Goal: Task Accomplishment & Management: Use online tool/utility

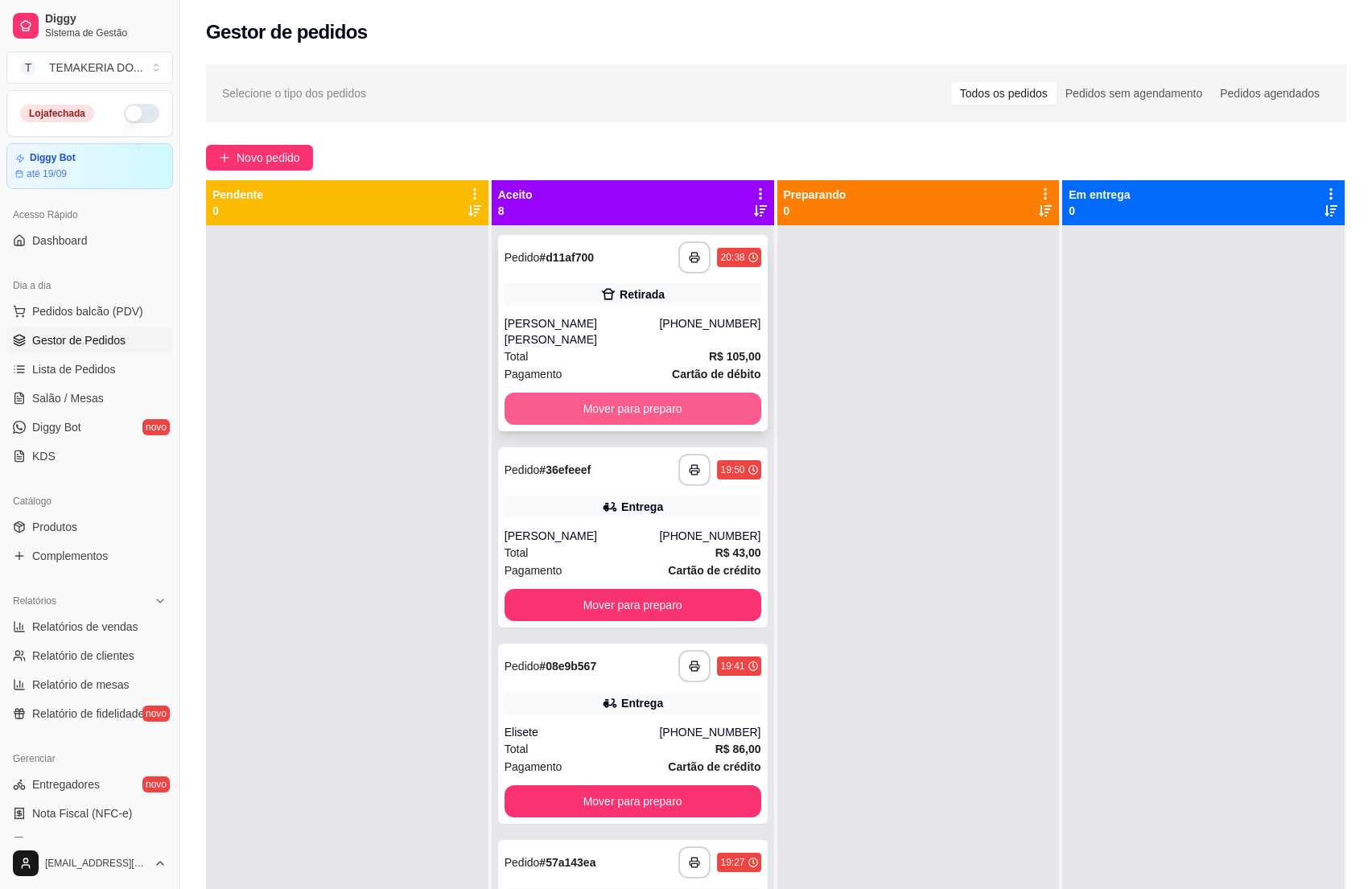
click at [582, 393] on button "Mover para preparo" at bounding box center [633, 408] width 257 height 33
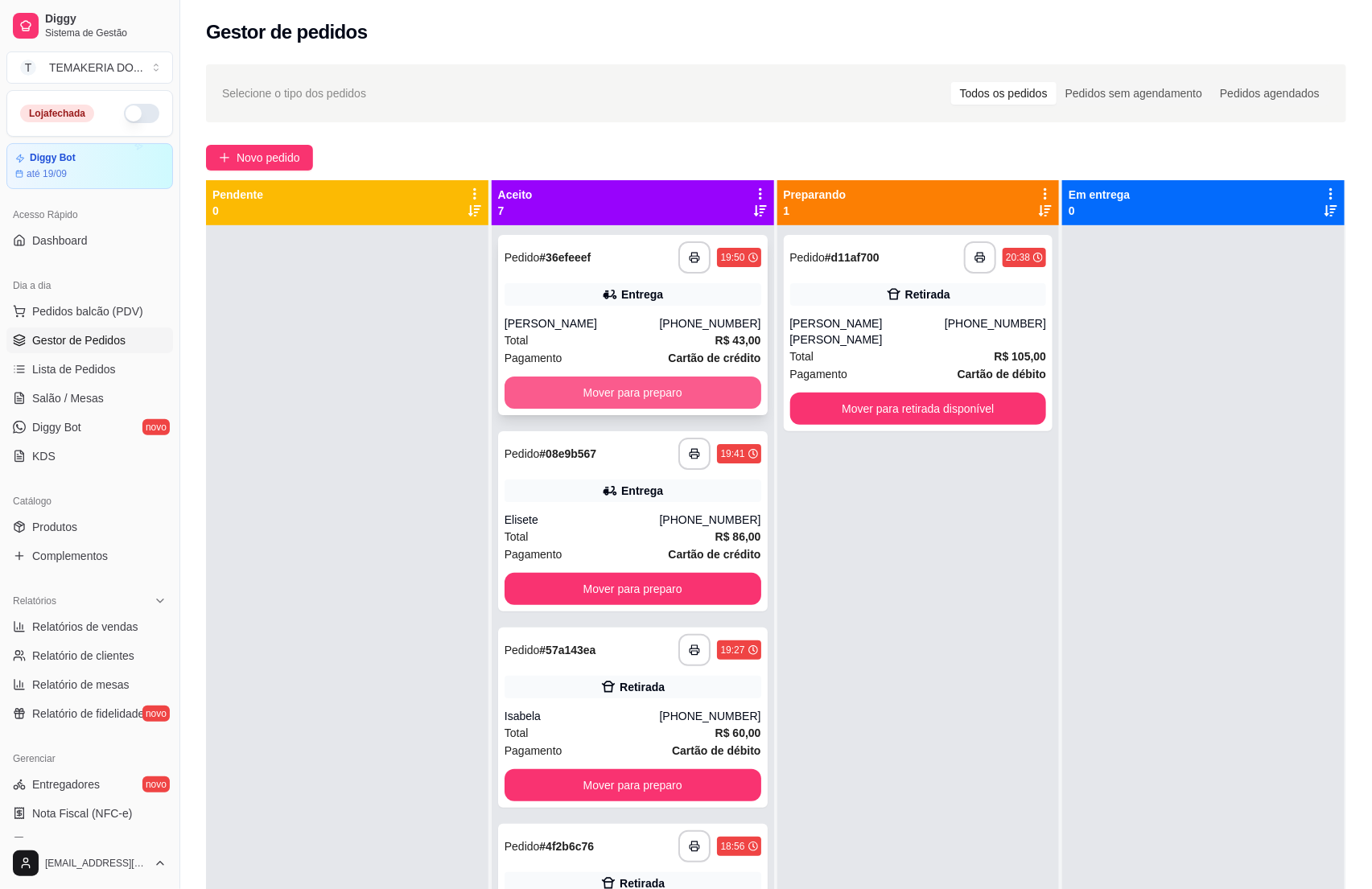
click at [663, 385] on button "Mover para preparo" at bounding box center [633, 393] width 257 height 33
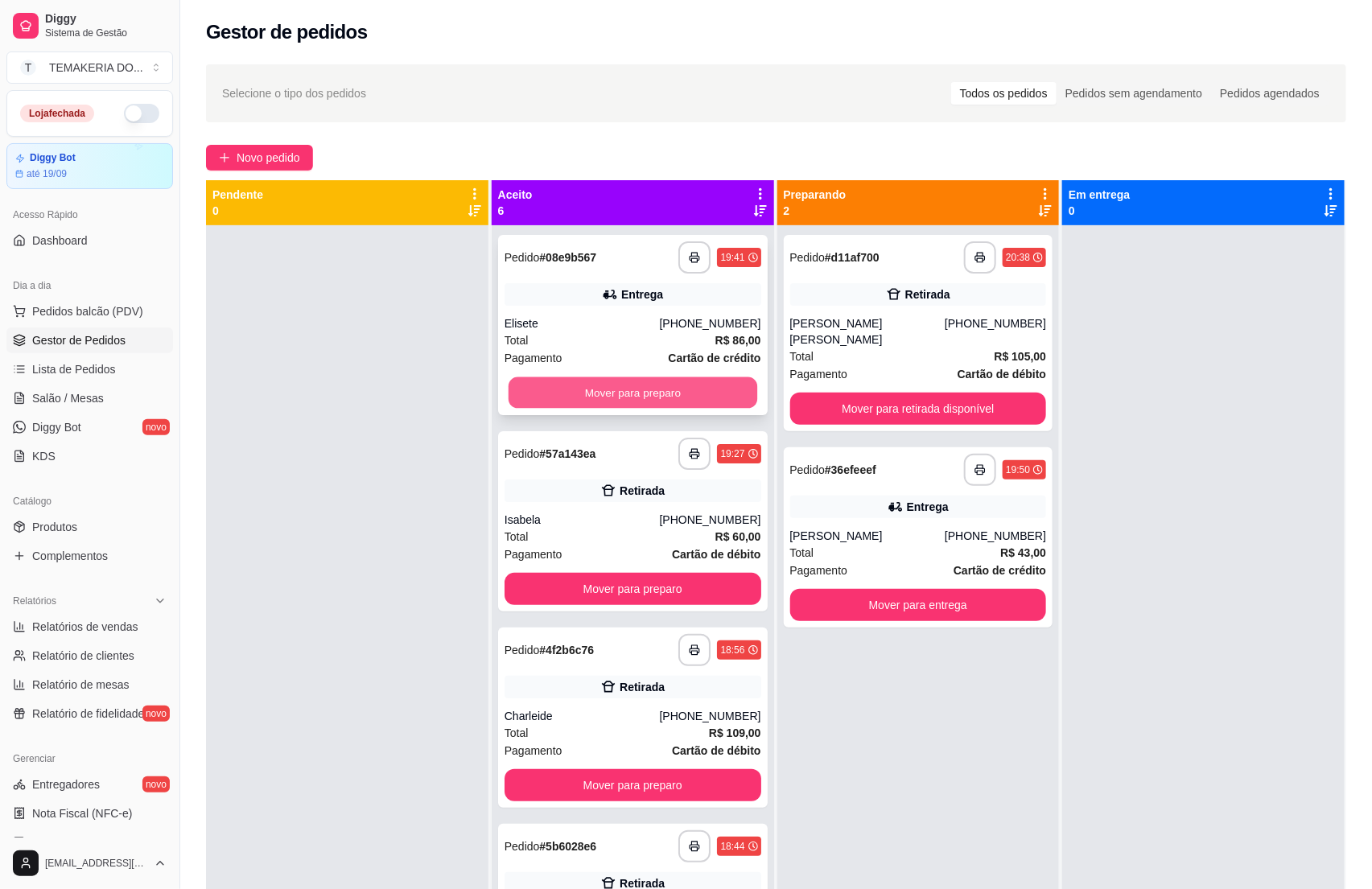
click at [672, 385] on button "Mover para preparo" at bounding box center [632, 394] width 248 height 32
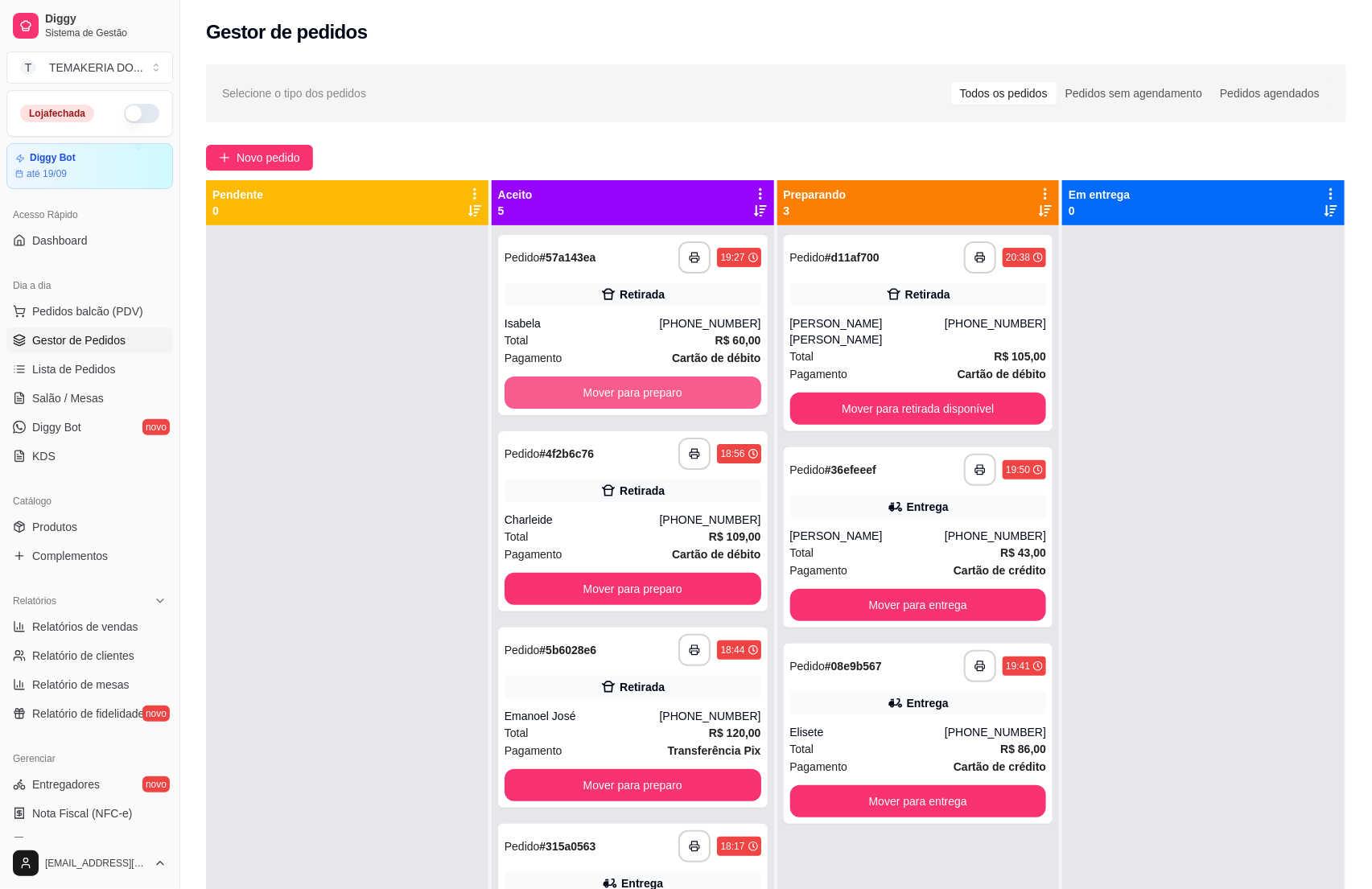
click at [675, 387] on button "Mover para preparo" at bounding box center [633, 393] width 257 height 33
click at [675, 573] on button "Mover para preparo" at bounding box center [633, 588] width 257 height 33
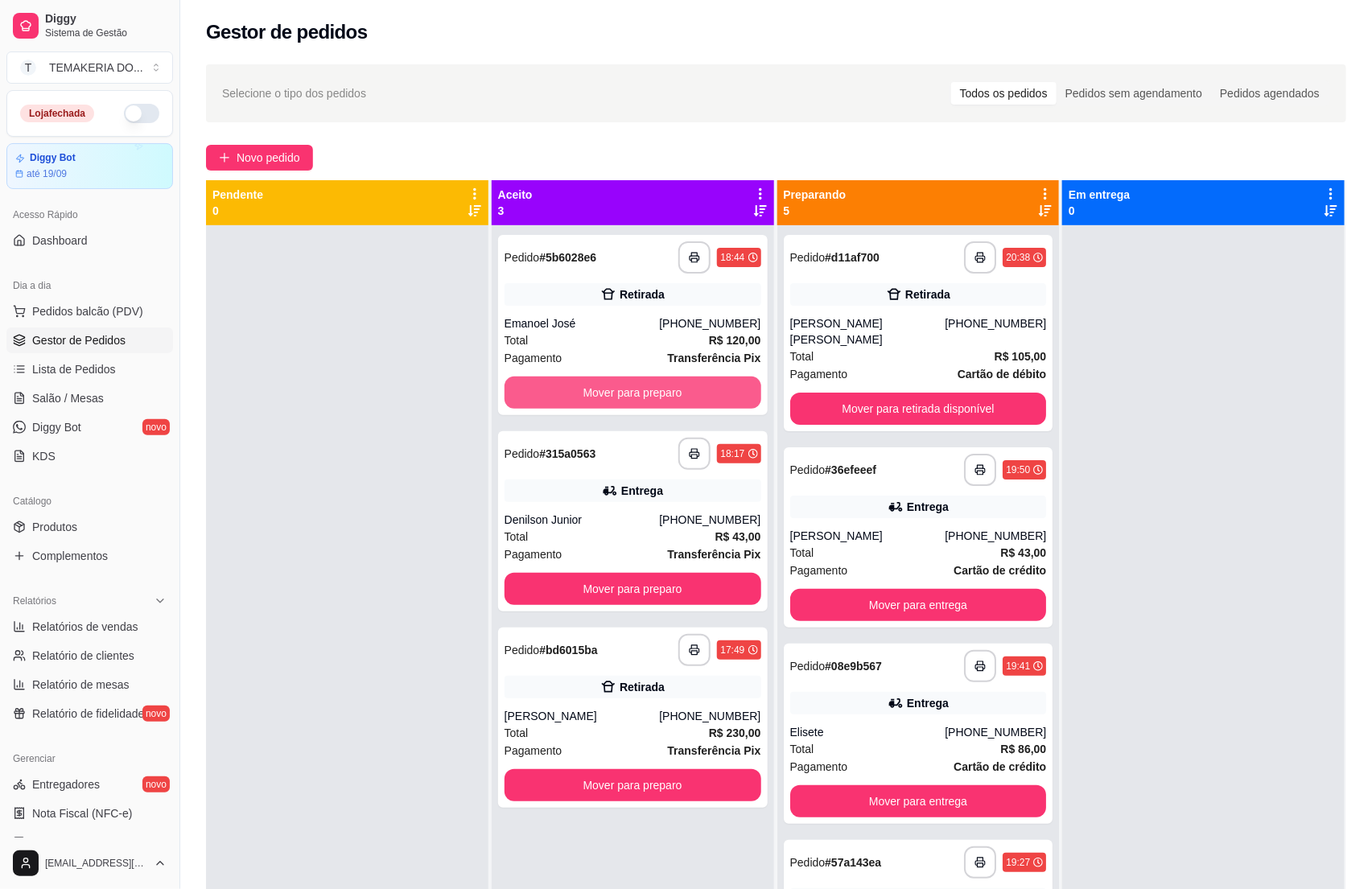
click at [675, 387] on button "Mover para preparo" at bounding box center [633, 393] width 257 height 33
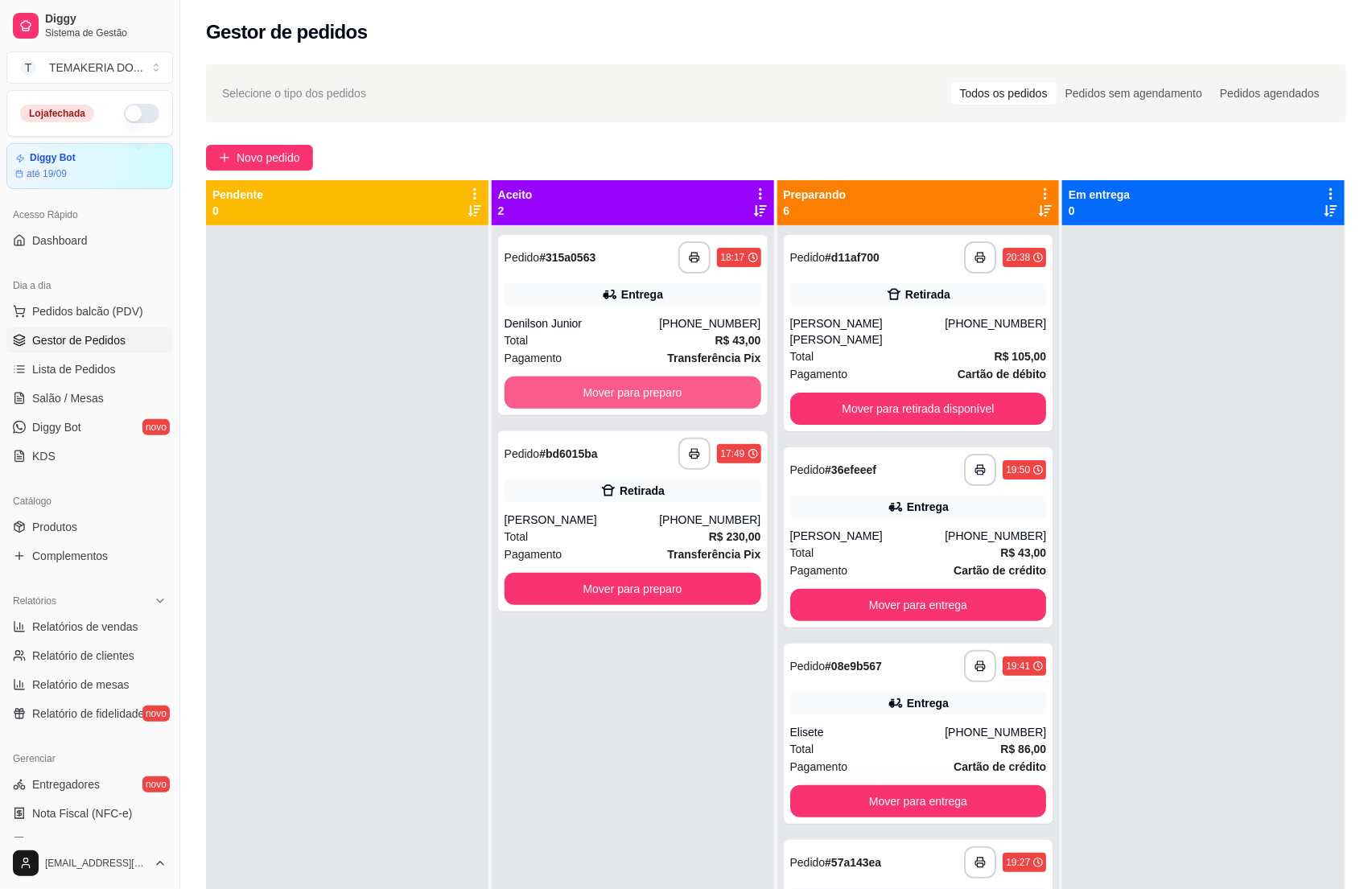
click at [675, 387] on button "Mover para preparo" at bounding box center [633, 393] width 257 height 33
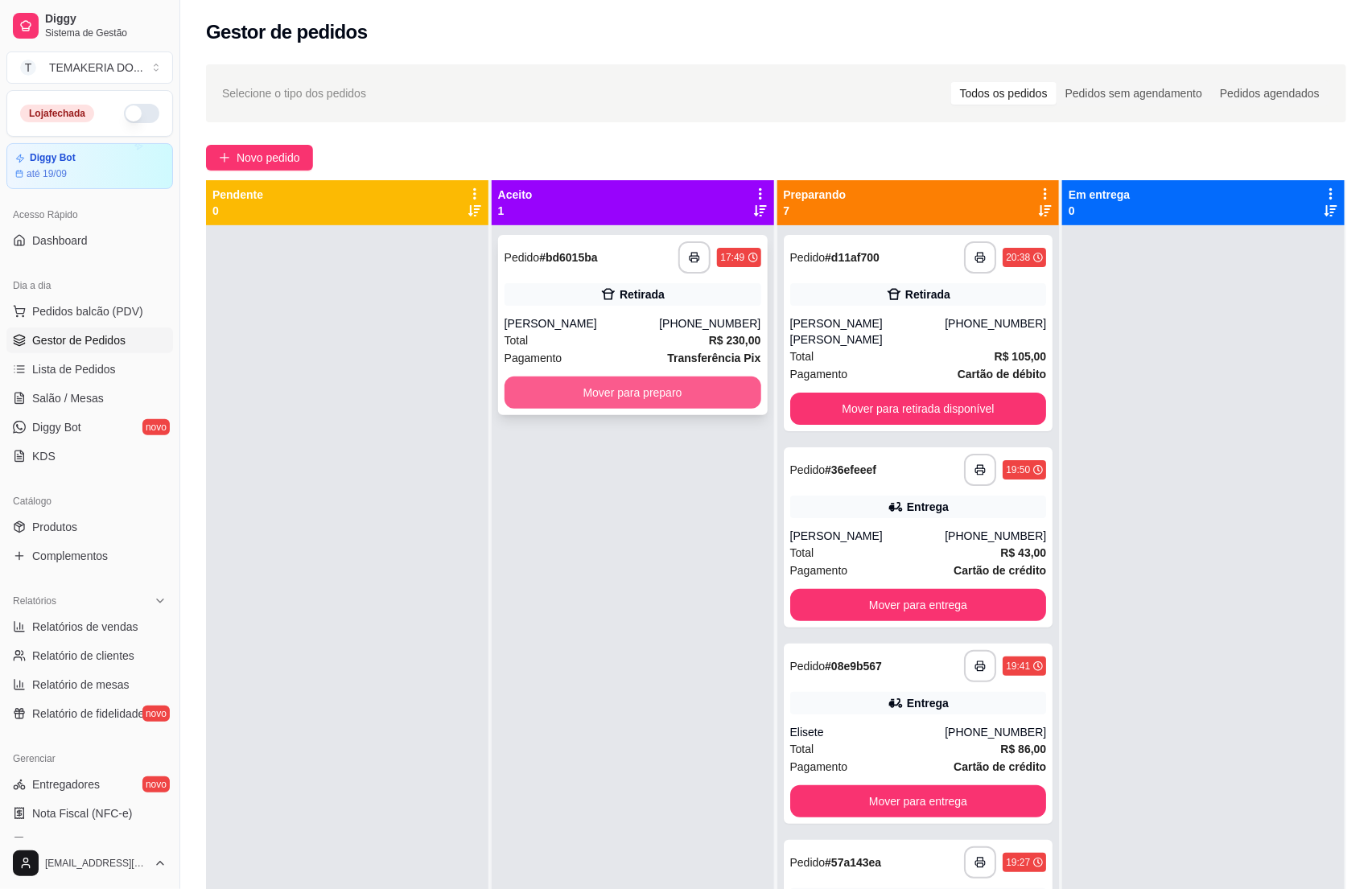
click at [677, 387] on button "Mover para preparo" at bounding box center [633, 393] width 257 height 33
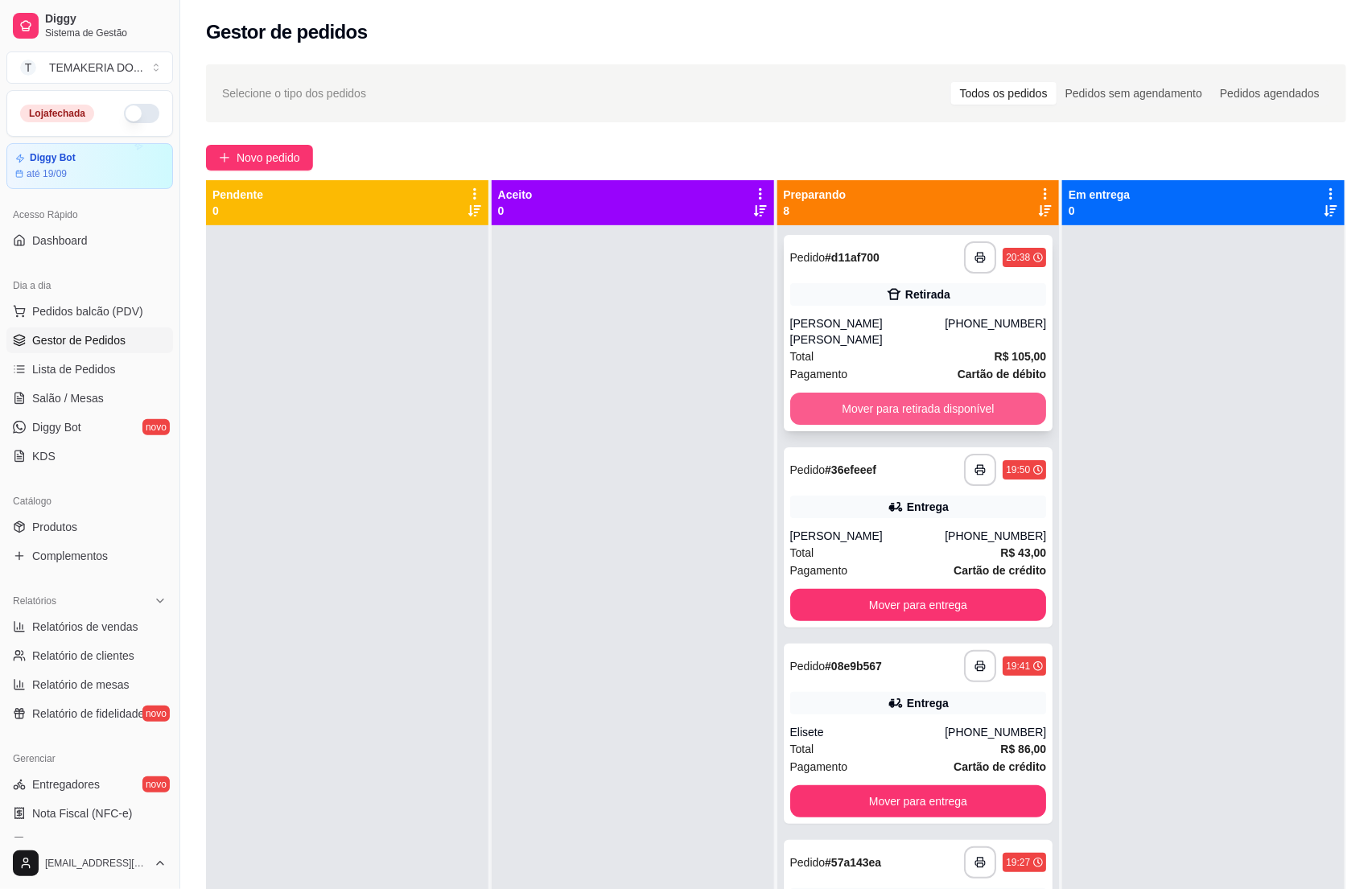
click at [823, 393] on button "Mover para retirada disponível" at bounding box center [919, 408] width 257 height 33
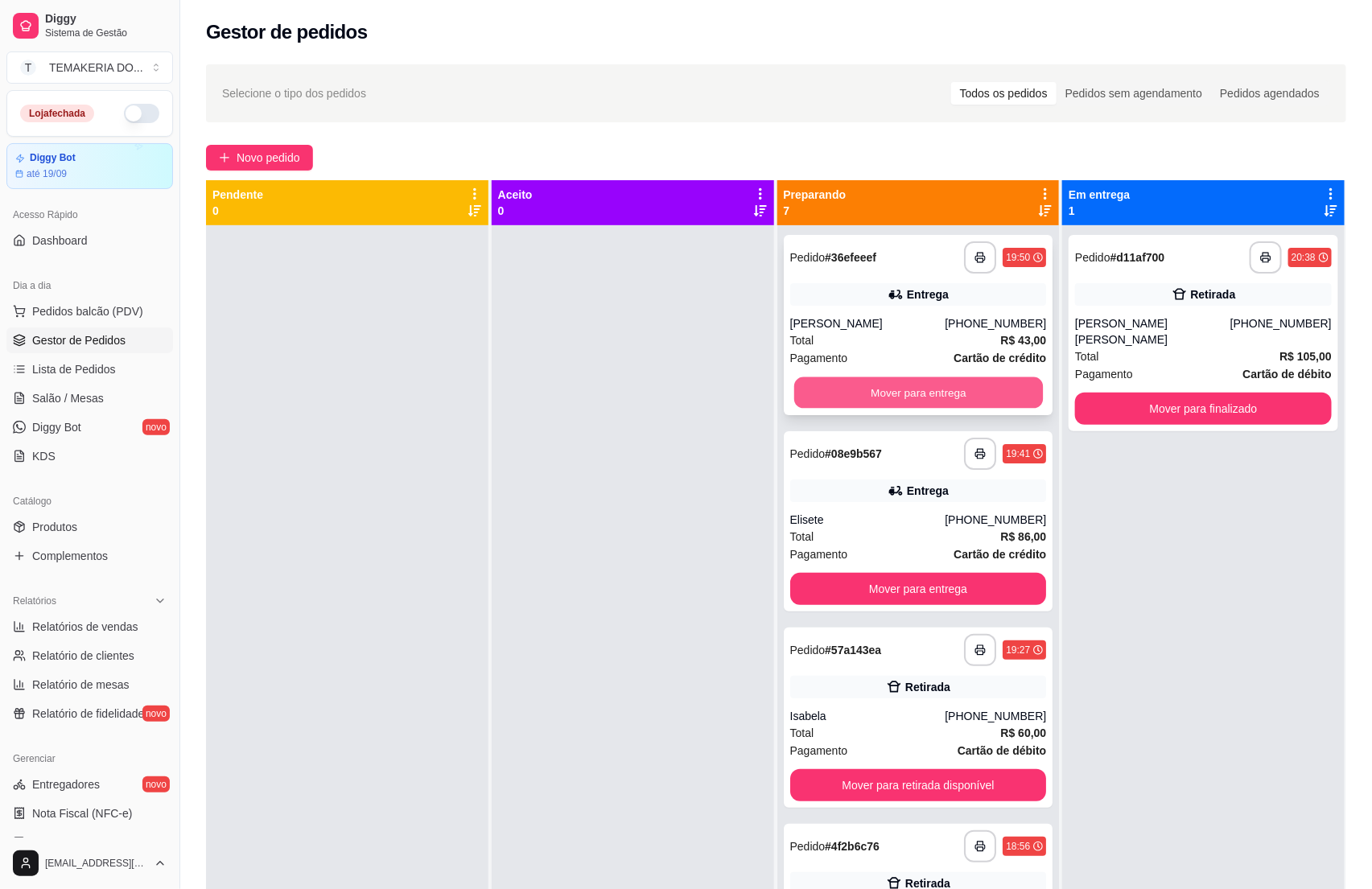
click at [894, 390] on button "Mover para entrega" at bounding box center [917, 394] width 248 height 32
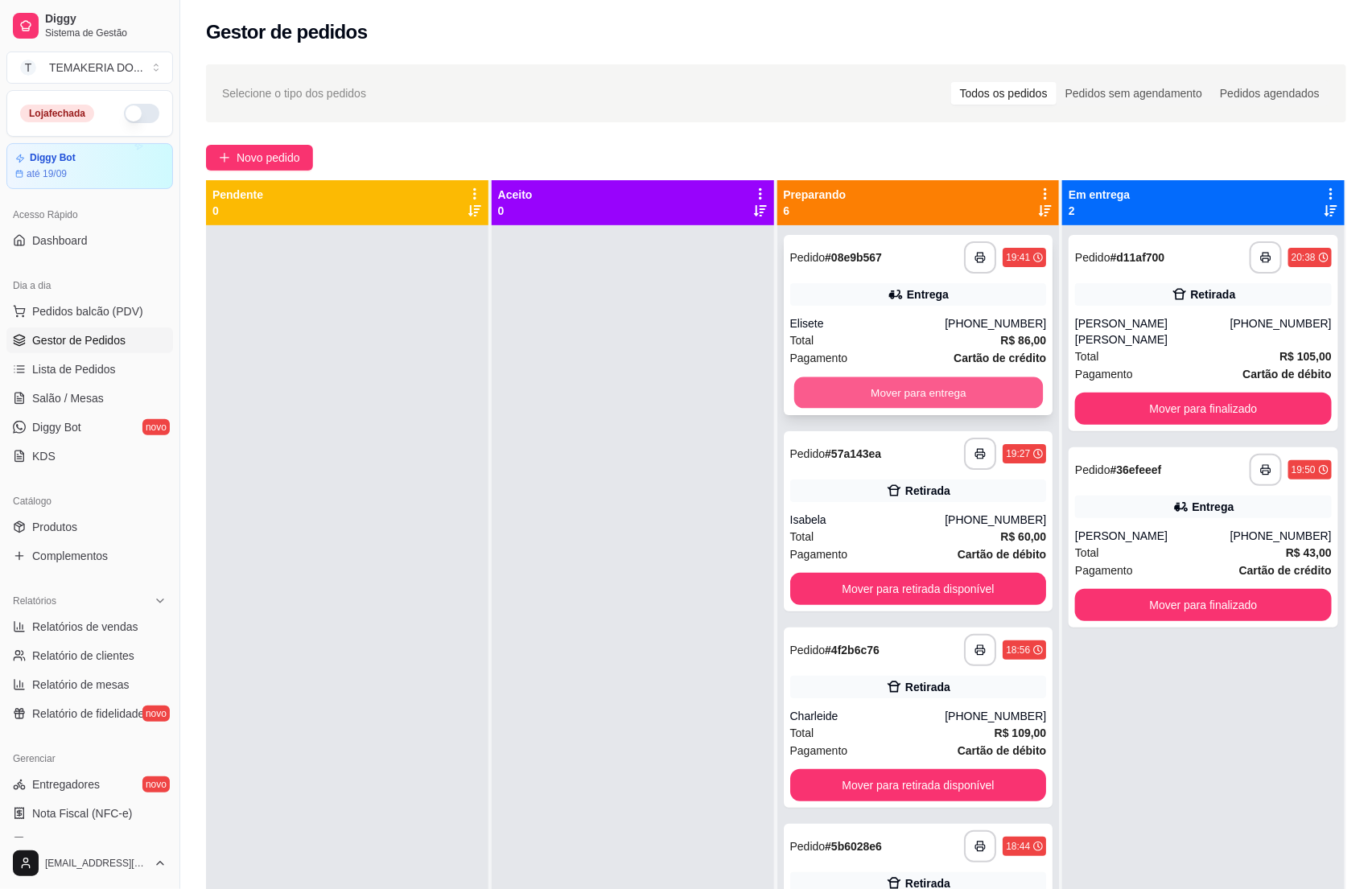
click at [921, 390] on button "Mover para entrega" at bounding box center [917, 394] width 248 height 32
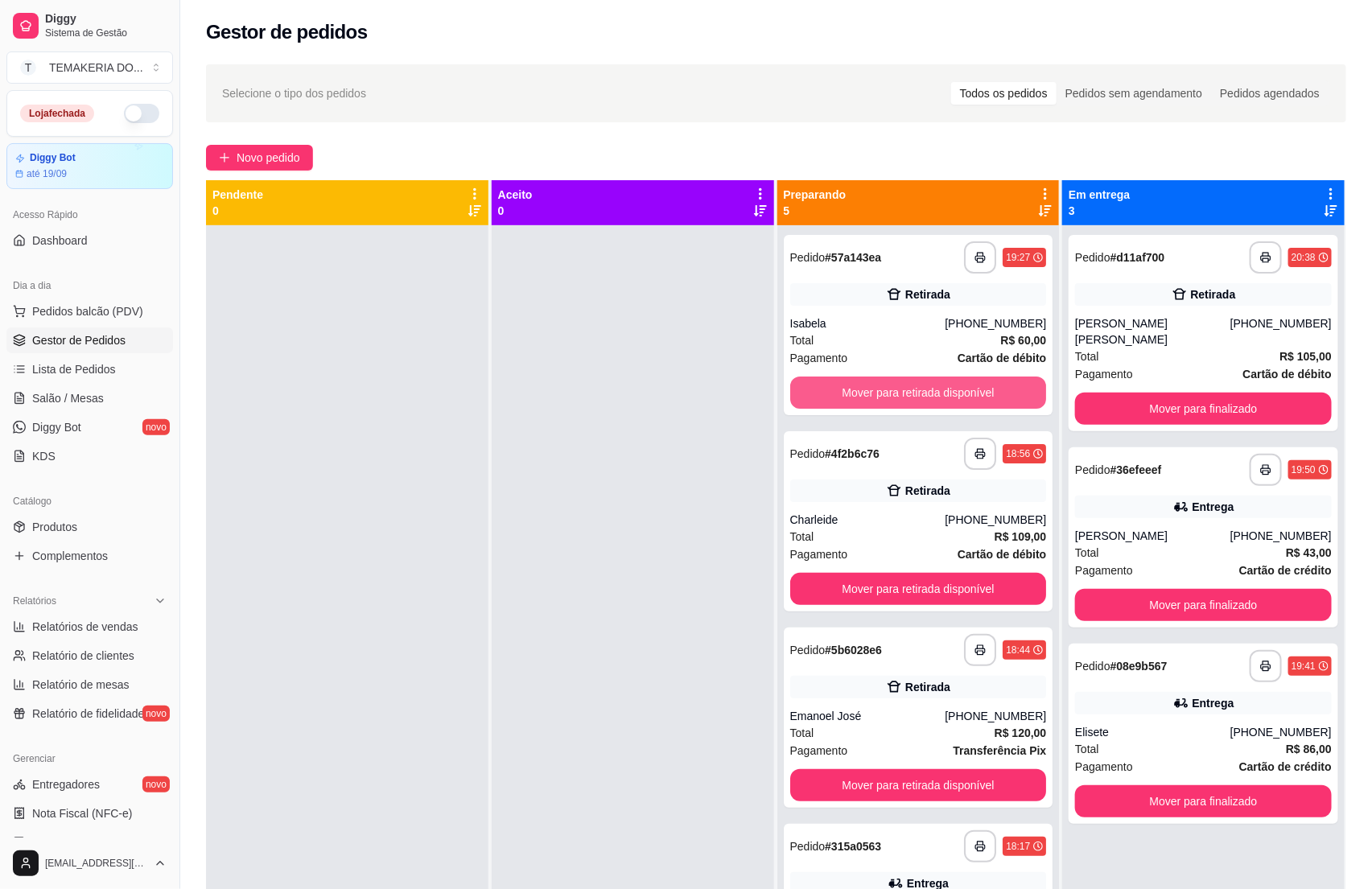
click at [942, 390] on button "Mover para retirada disponível" at bounding box center [919, 393] width 257 height 33
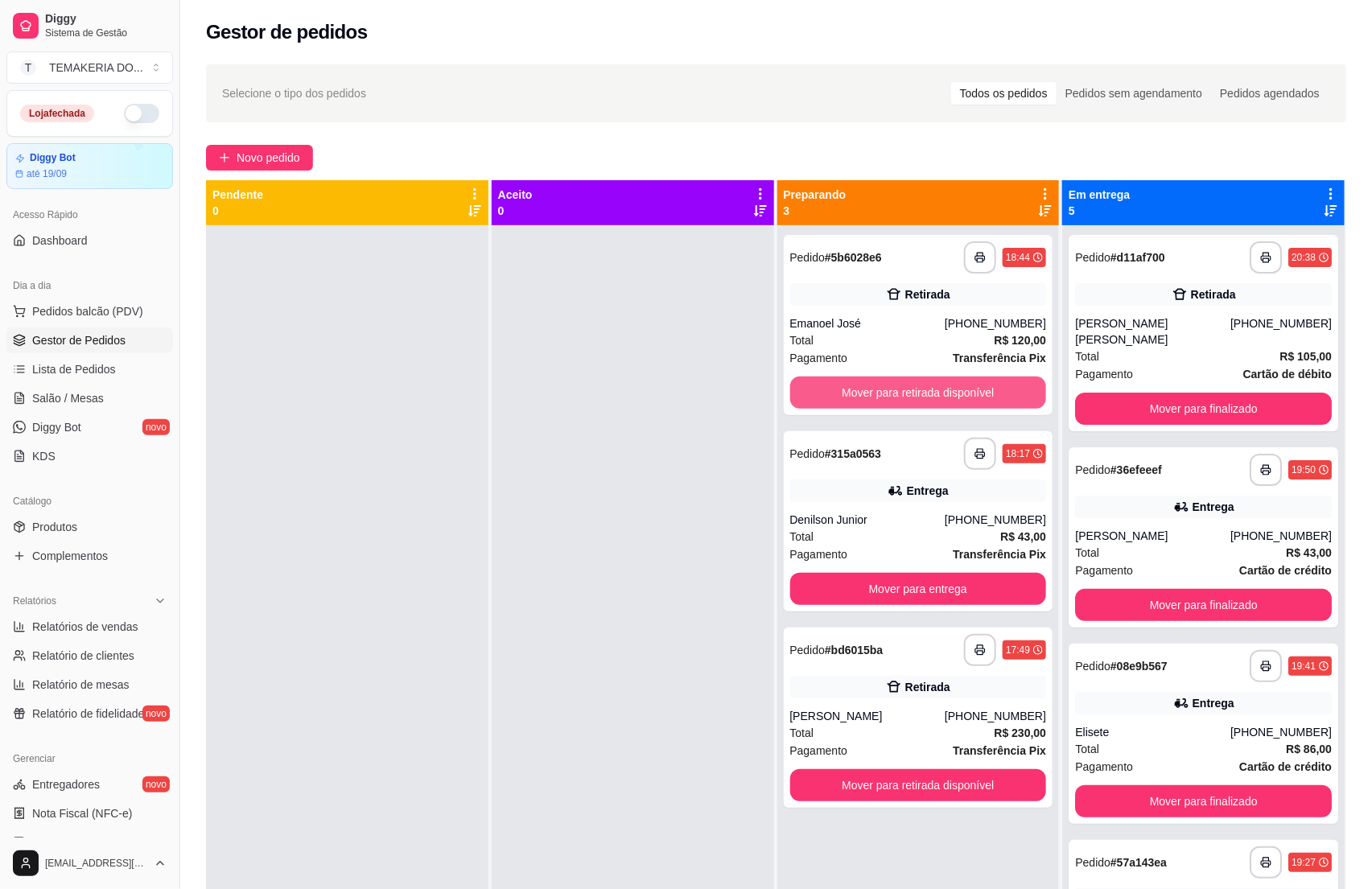
click at [942, 390] on button "Mover para retirada disponível" at bounding box center [919, 393] width 257 height 33
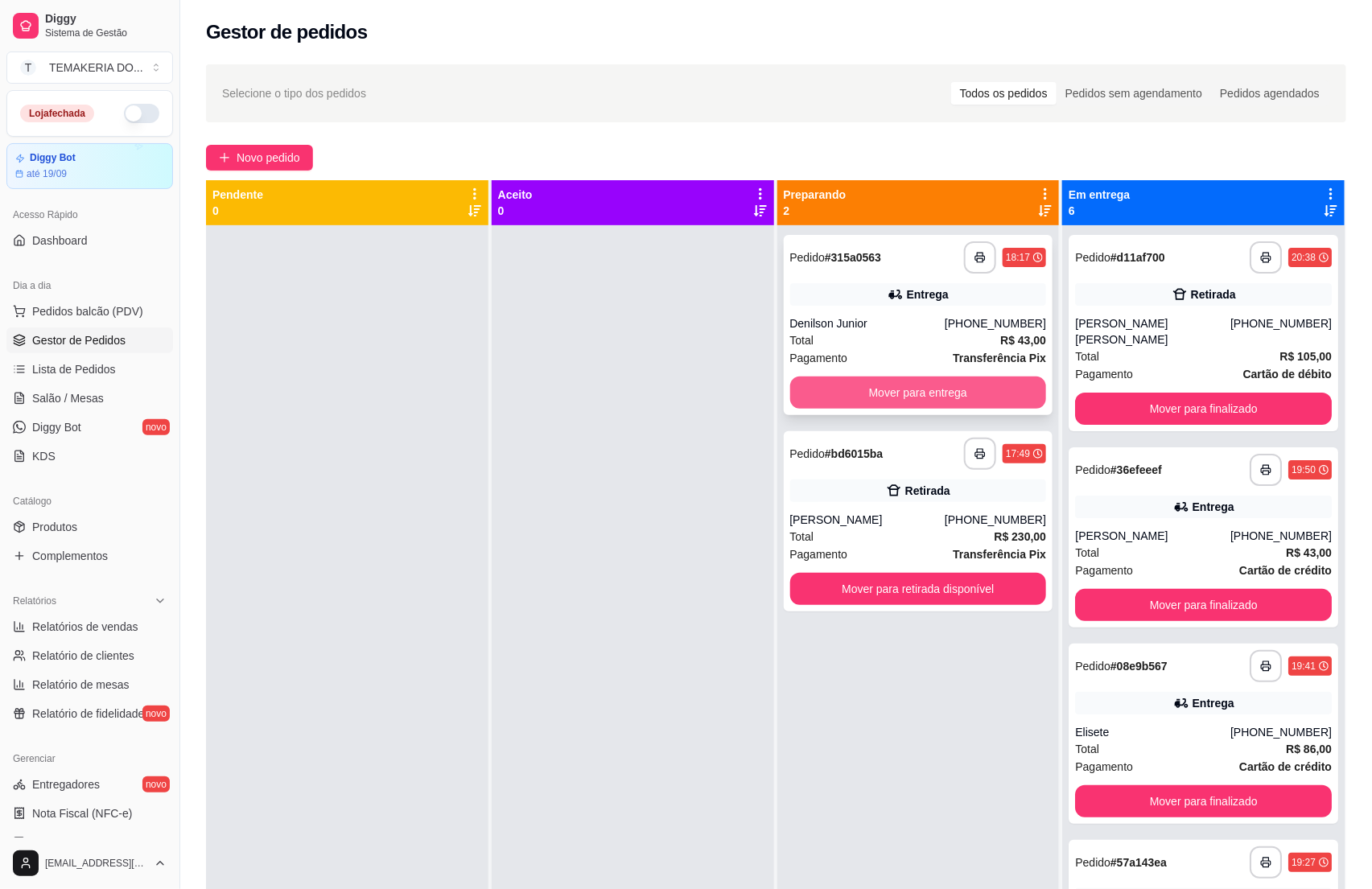
click at [953, 391] on button "Mover para entrega" at bounding box center [919, 393] width 257 height 33
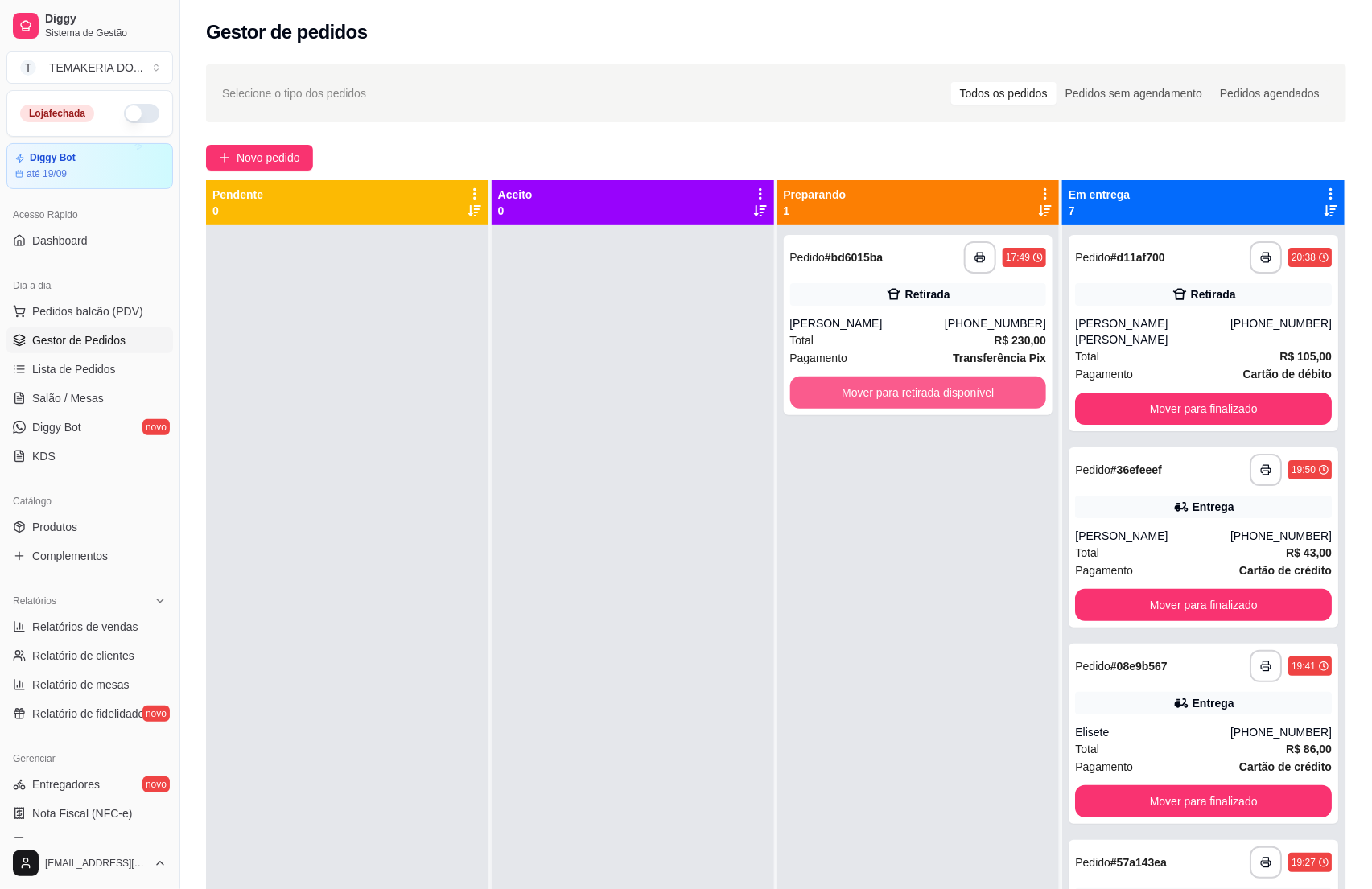
click at [968, 394] on button "Mover para retirada disponível" at bounding box center [919, 393] width 257 height 33
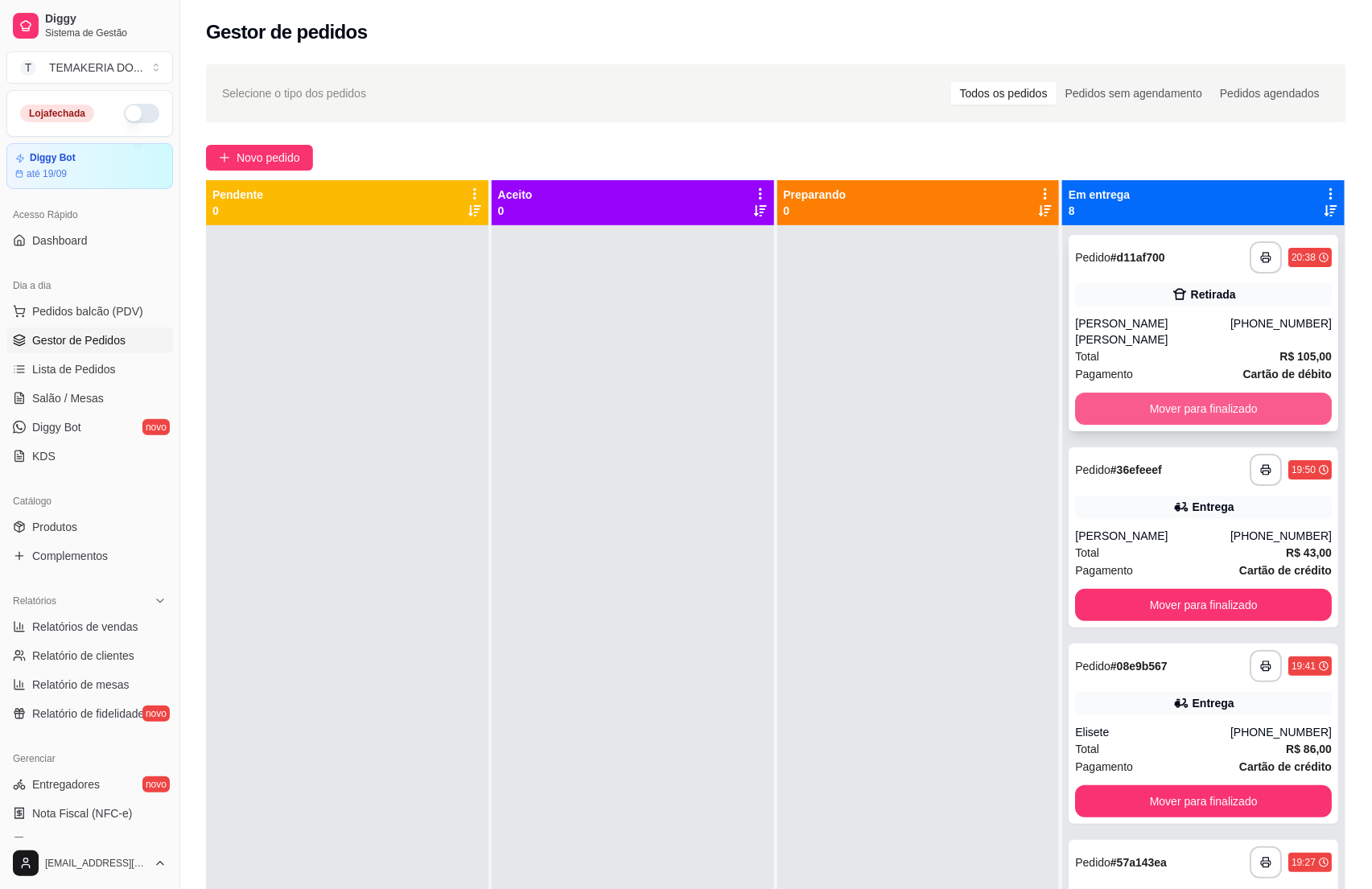
click at [1108, 393] on button "Mover para finalizado" at bounding box center [1204, 408] width 257 height 33
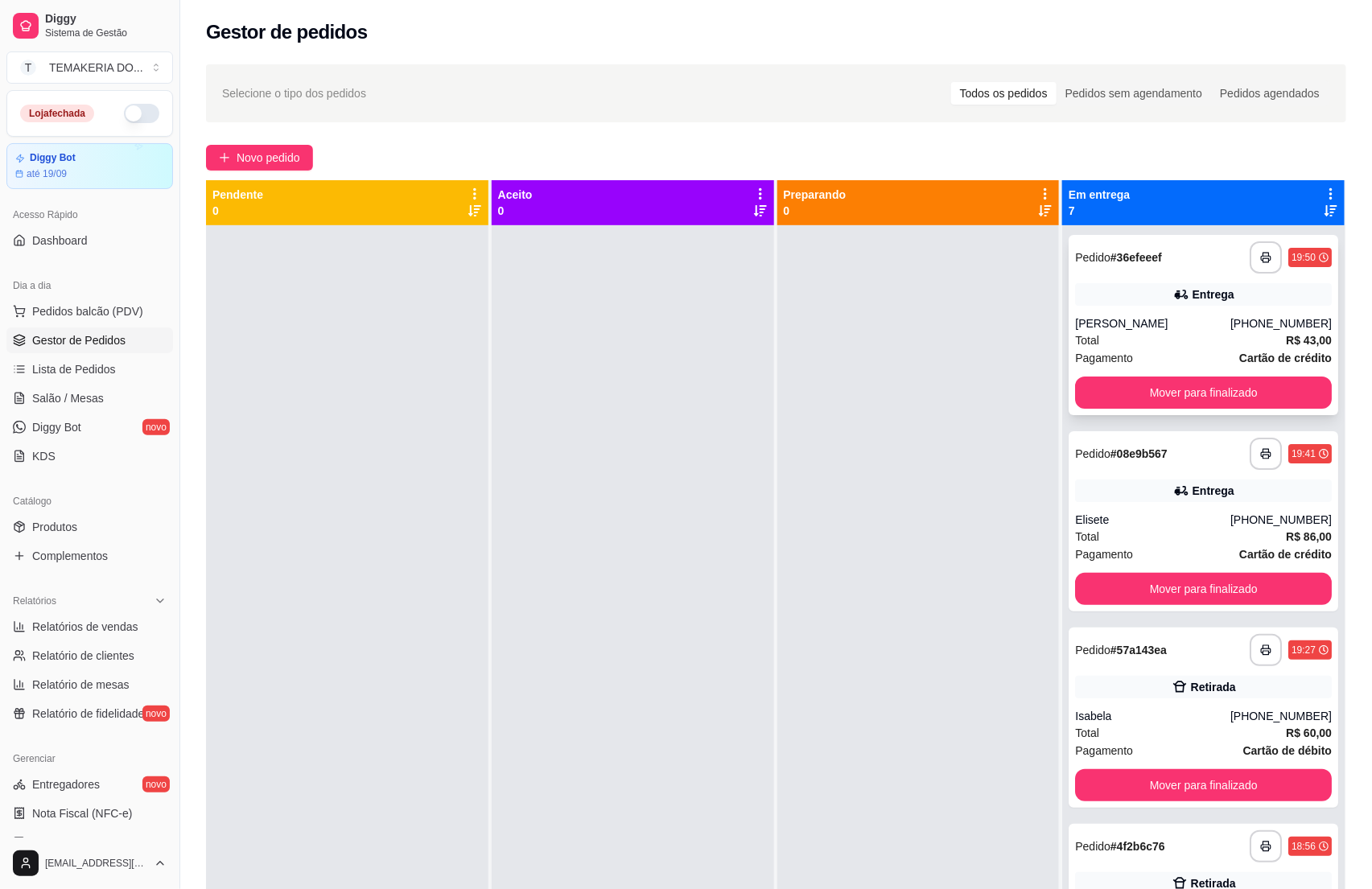
click at [1167, 390] on button "Mover para finalizado" at bounding box center [1204, 393] width 257 height 33
click at [1194, 385] on button "Mover para finalizado" at bounding box center [1204, 393] width 257 height 33
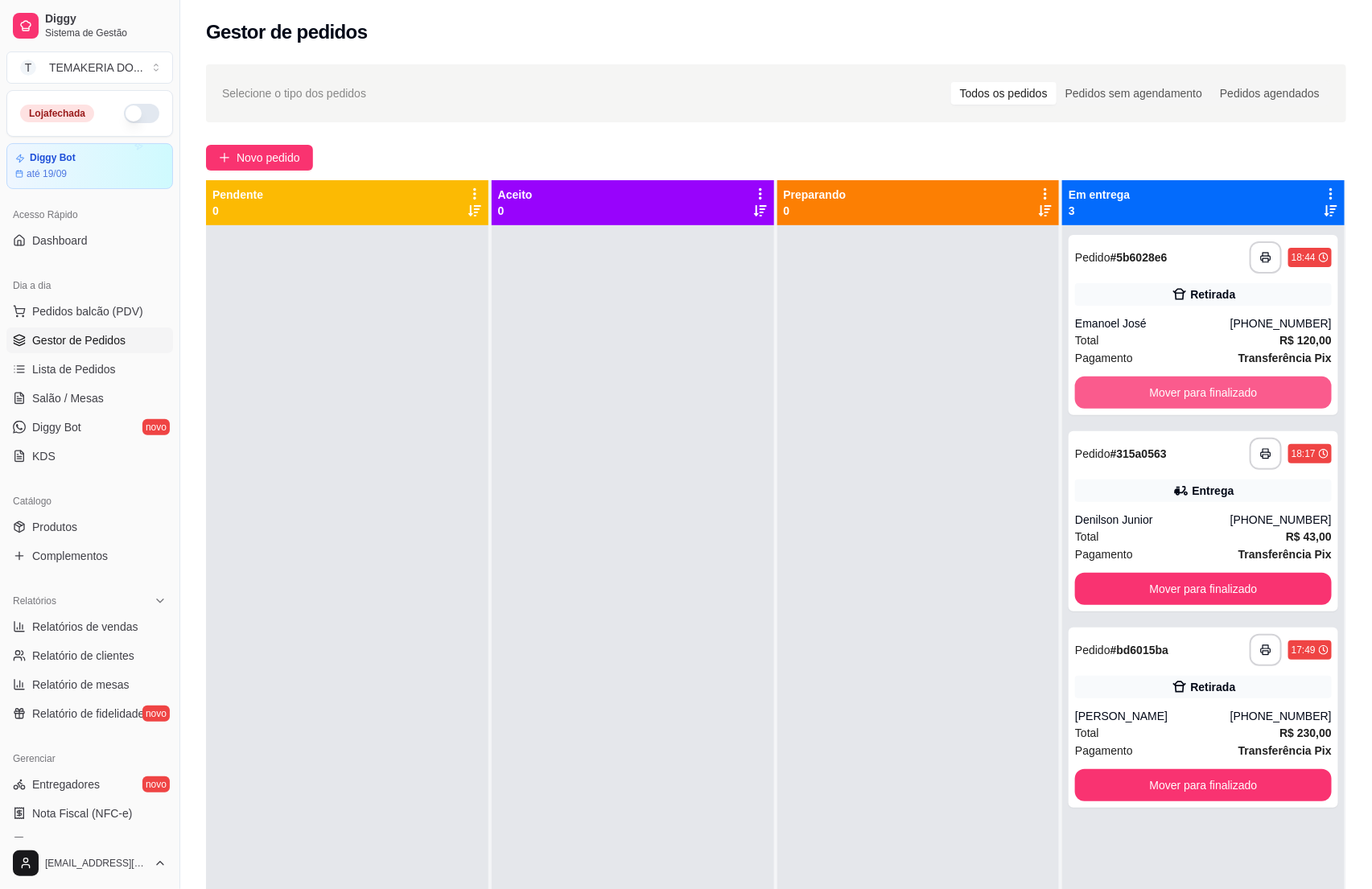
click at [1194, 385] on button "Mover para finalizado" at bounding box center [1204, 393] width 257 height 33
click at [1194, 573] on button "Mover para finalizado" at bounding box center [1204, 588] width 257 height 33
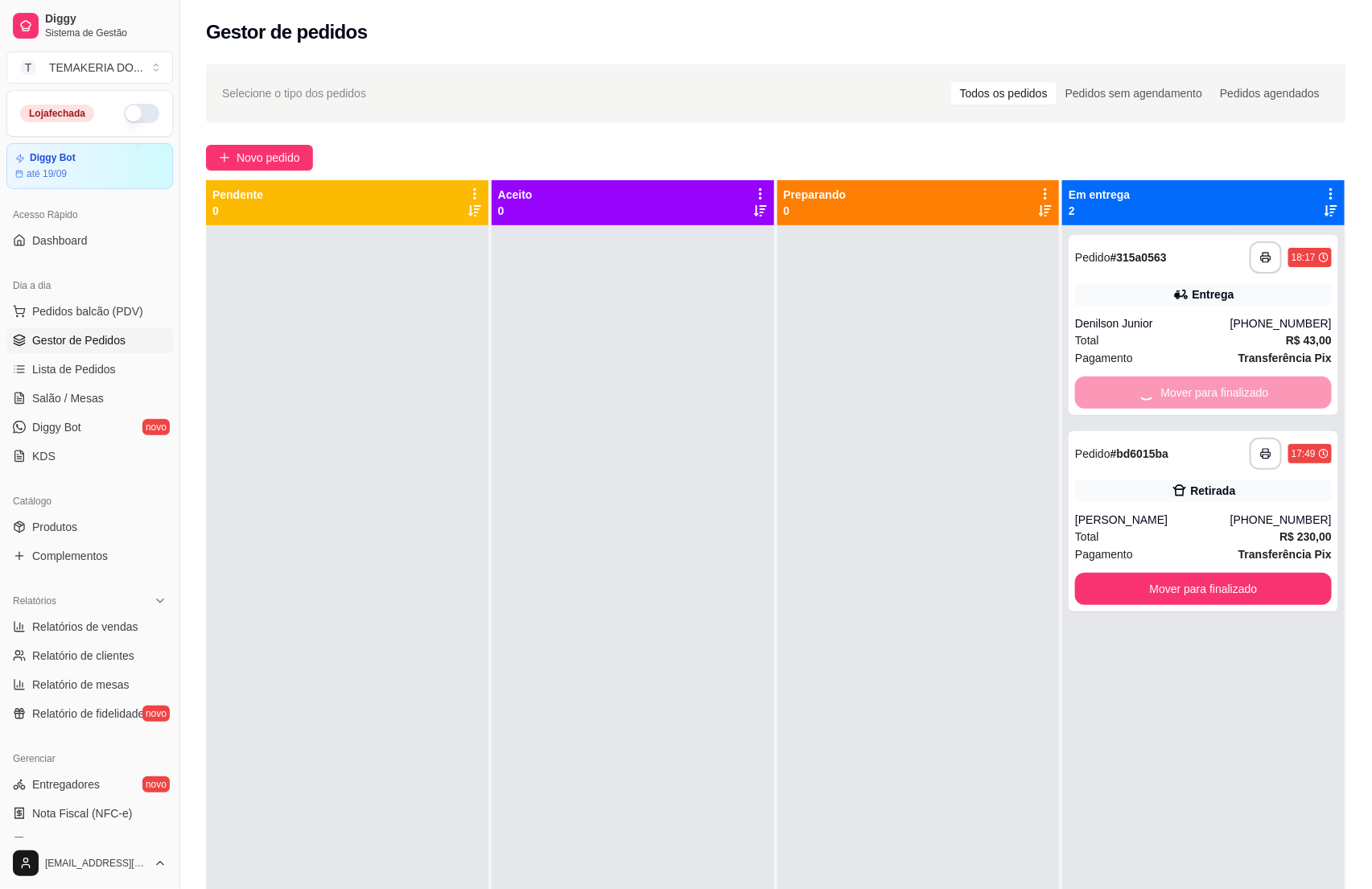
click at [1194, 573] on button "Mover para finalizado" at bounding box center [1204, 588] width 257 height 33
